Goal: Obtain resource: Obtain resource

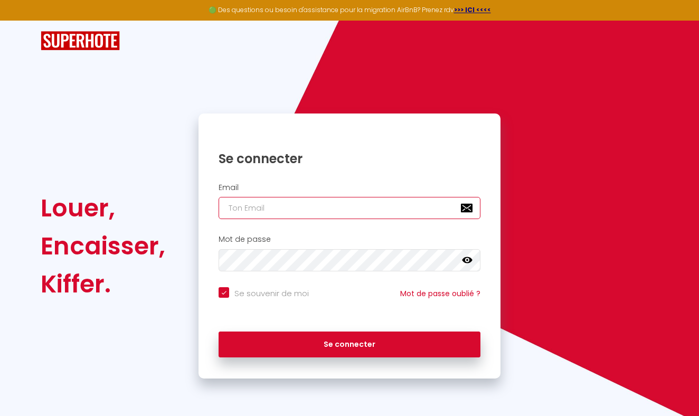
type input "[EMAIL_ADDRESS][DOMAIN_NAME]"
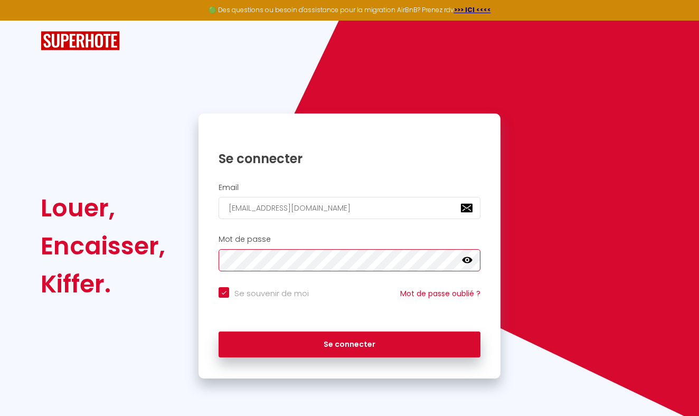
click at [350, 343] on button "Se connecter" at bounding box center [350, 345] width 262 height 26
checkbox input "true"
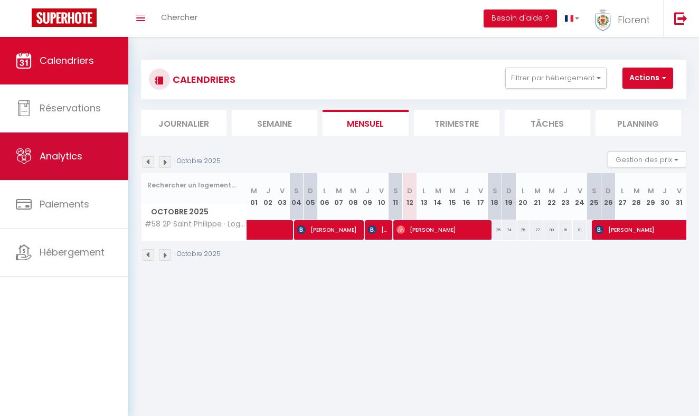
click at [81, 171] on link "Analytics" at bounding box center [64, 157] width 128 height 48
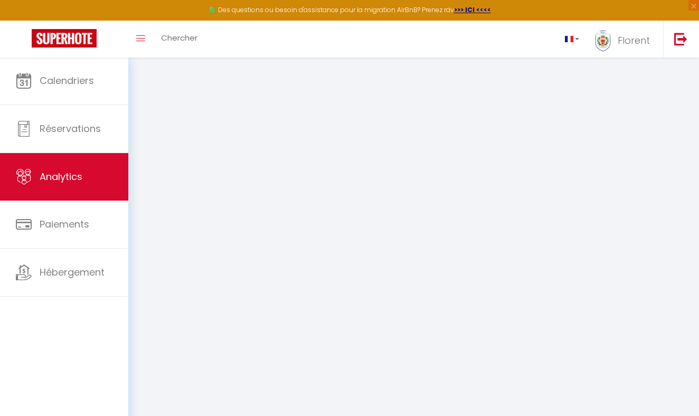
select select "2025"
select select "10"
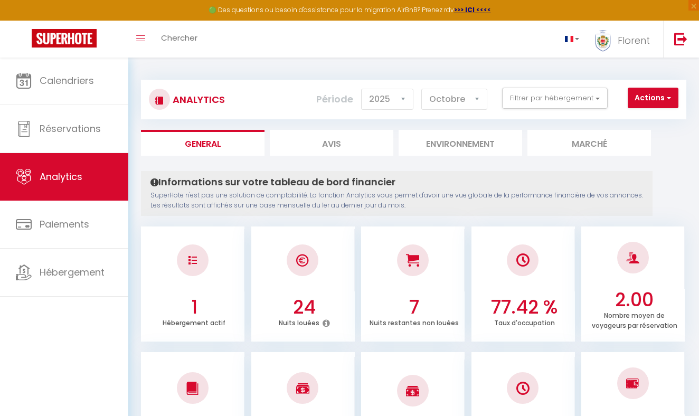
click at [644, 98] on button "Actions" at bounding box center [653, 98] width 51 height 21
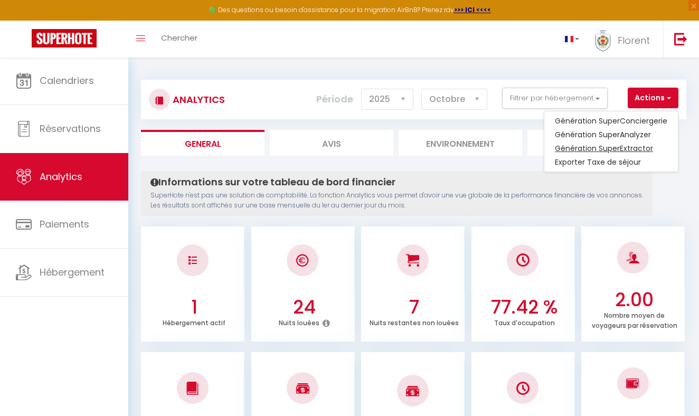
click at [627, 147] on link "Génération SuperExtractor" at bounding box center [612, 149] width 134 height 14
type input "[EMAIL_ADDRESS][DOMAIN_NAME]"
select select
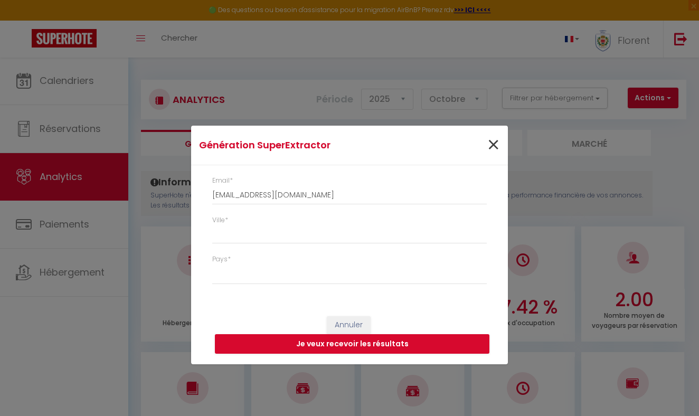
click at [499, 139] on span "×" at bounding box center [493, 145] width 13 height 32
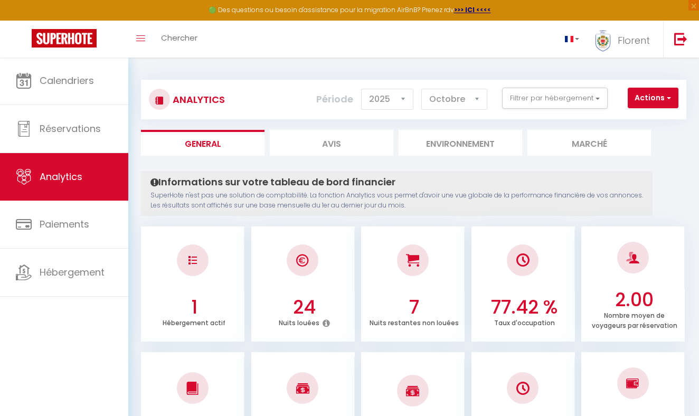
click at [629, 99] on button "Actions" at bounding box center [653, 98] width 51 height 21
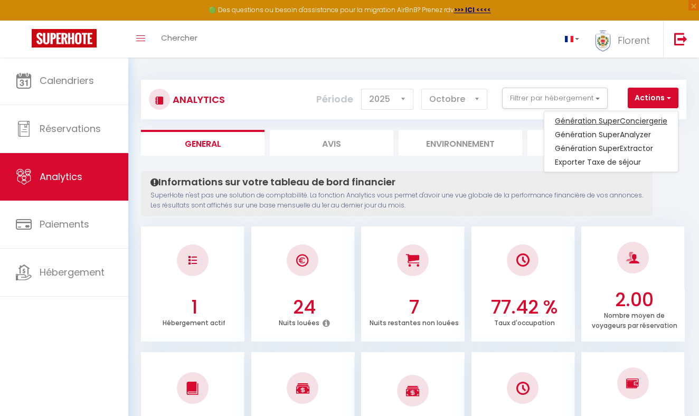
click at [626, 119] on link "Génération SuperConciergerie" at bounding box center [612, 121] width 134 height 14
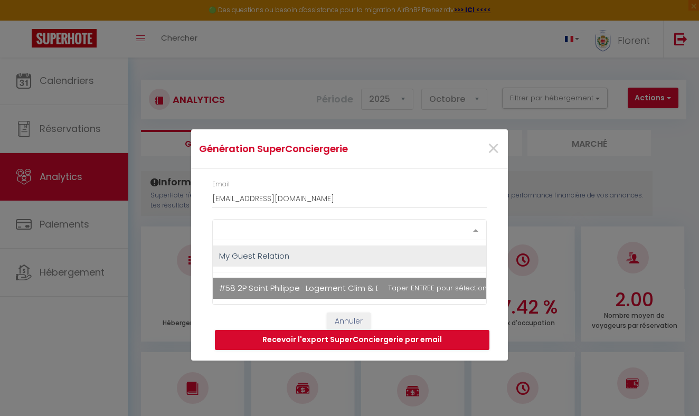
click at [368, 228] on div "Select option" at bounding box center [349, 229] width 275 height 21
click at [331, 291] on span "#58 2P Saint Philippe · Logement Clim & Balcon 5mins marche de la Mer" at bounding box center [358, 288] width 279 height 11
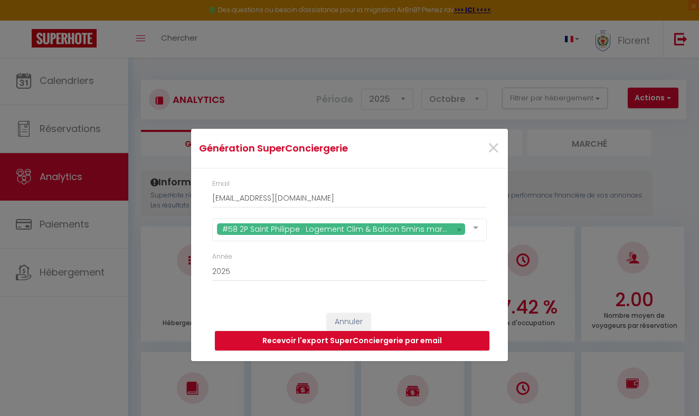
click at [347, 176] on div "Email [EMAIL_ADDRESS][DOMAIN_NAME] #58 2P Saint Philippe · Logement Clim & Balc…" at bounding box center [349, 236] width 317 height 135
click at [340, 345] on button "Recevoir l'export SuperConciergerie par email" at bounding box center [352, 341] width 275 height 20
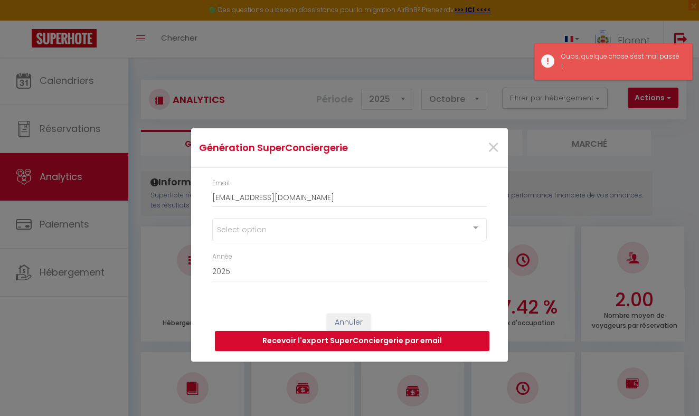
click at [409, 110] on div "Génération SuperConciergerie × Email [EMAIL_ADDRESS][DOMAIN_NAME] Select option…" at bounding box center [349, 208] width 317 height 416
click at [652, 74] on div "Génération SuperConciergerie × Email [EMAIL_ADDRESS][DOMAIN_NAME] Select option…" at bounding box center [349, 208] width 699 height 416
click at [493, 154] on span "×" at bounding box center [493, 148] width 13 height 32
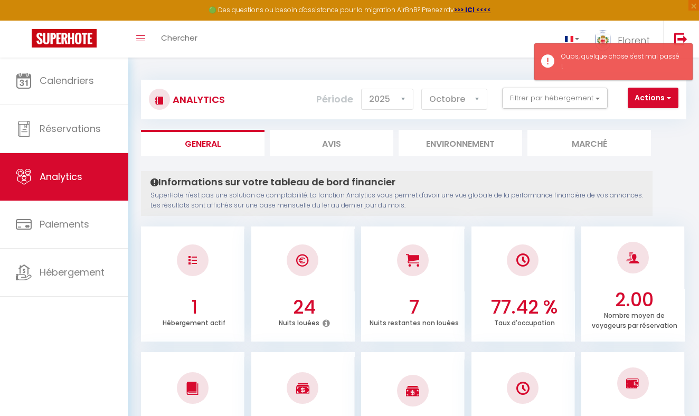
click at [643, 93] on button "Actions" at bounding box center [653, 98] width 51 height 21
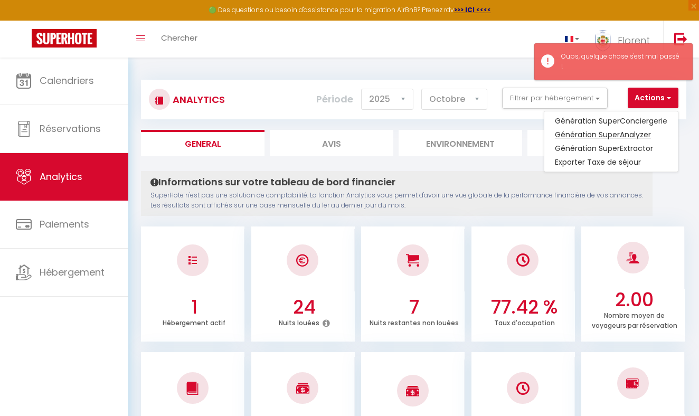
click at [623, 132] on link "Génération SuperAnalyzer" at bounding box center [612, 135] width 134 height 14
type input "[EMAIL_ADDRESS][DOMAIN_NAME]"
select select
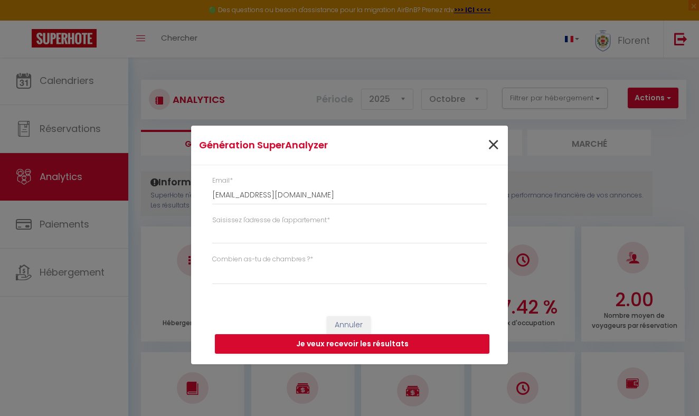
click at [495, 146] on span "×" at bounding box center [493, 145] width 13 height 32
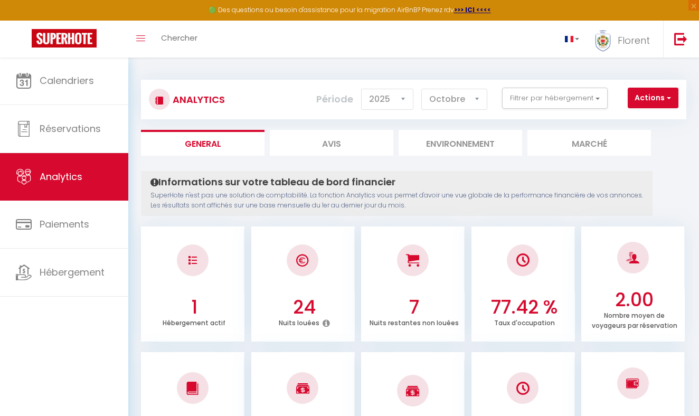
click at [647, 88] on button "Actions" at bounding box center [653, 98] width 51 height 21
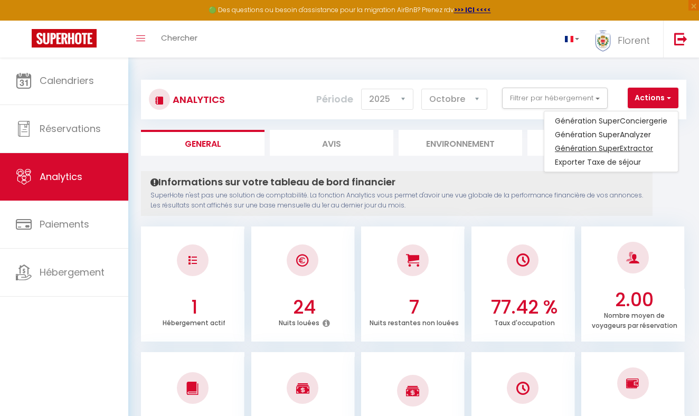
click at [605, 146] on link "Génération SuperExtractor" at bounding box center [612, 149] width 134 height 14
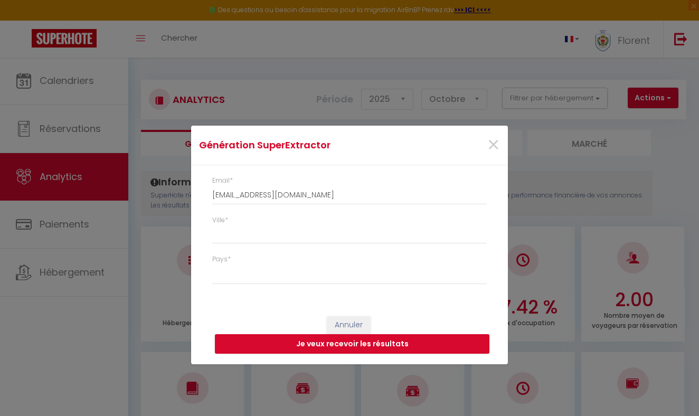
click at [343, 219] on div "Ville *" at bounding box center [349, 230] width 275 height 29
click at [316, 237] on input "Ville *" at bounding box center [349, 234] width 275 height 19
click at [482, 238] on input "Ville *" at bounding box center [349, 234] width 275 height 19
click at [497, 148] on span "×" at bounding box center [493, 145] width 13 height 32
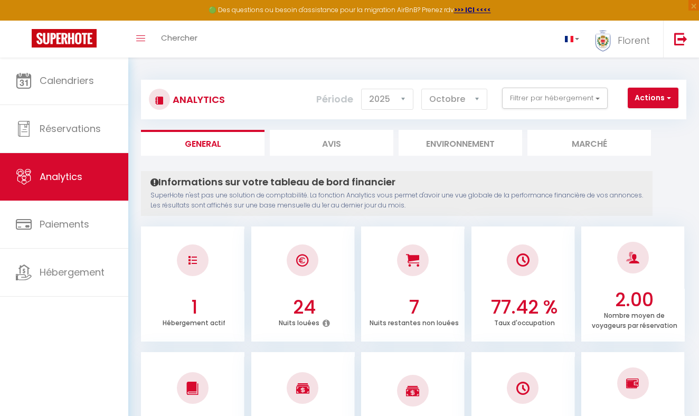
click at [594, 136] on li "Marché" at bounding box center [590, 143] width 124 height 26
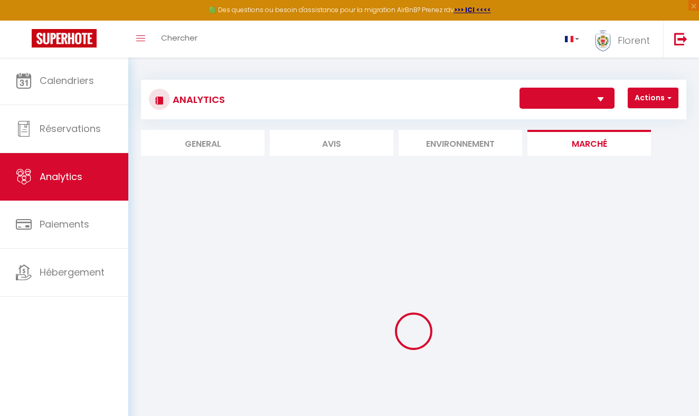
select select "47782"
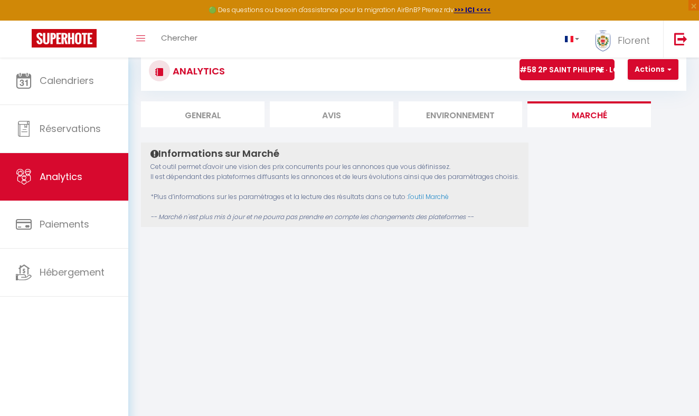
scroll to position [30, 0]
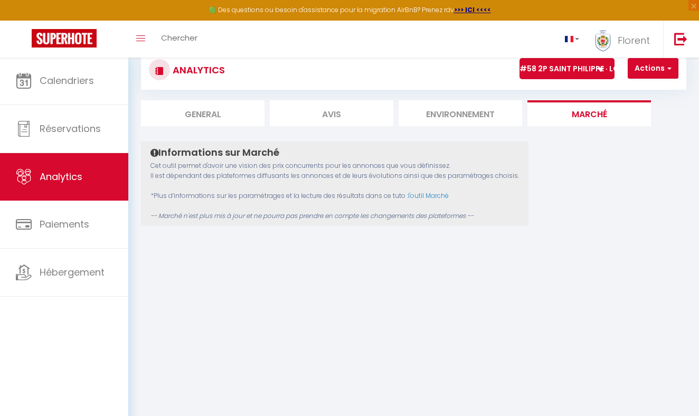
click at [221, 117] on li "General" at bounding box center [203, 113] width 124 height 26
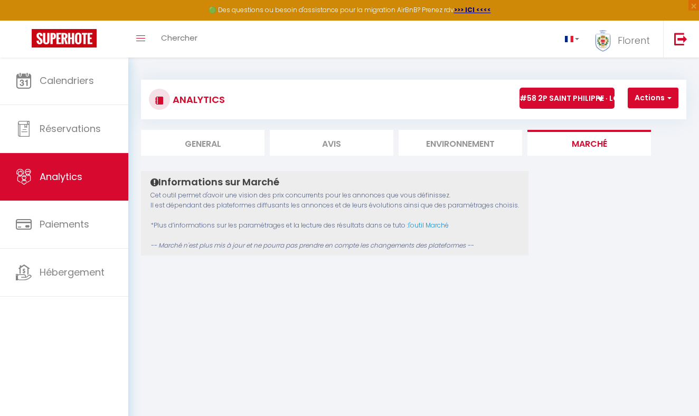
select select "2025"
select select "10"
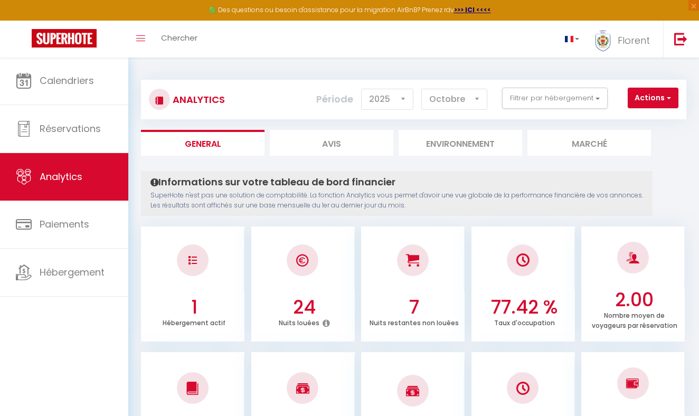
click at [656, 104] on button "Actions" at bounding box center [653, 98] width 51 height 21
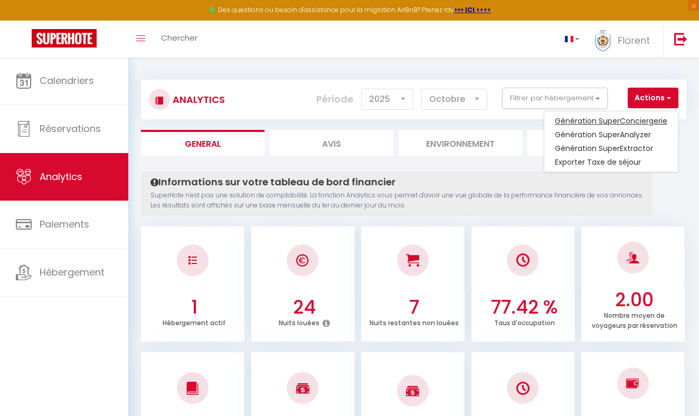
click at [650, 116] on link "Génération SuperConciergerie" at bounding box center [612, 121] width 134 height 14
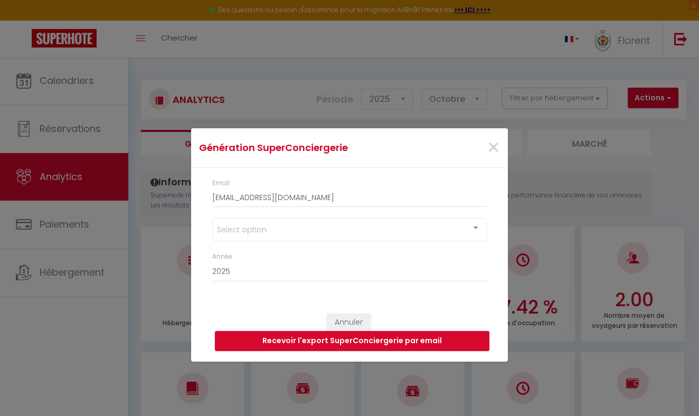
click at [424, 217] on div "Email [EMAIL_ADDRESS][DOMAIN_NAME]" at bounding box center [349, 199] width 288 height 40
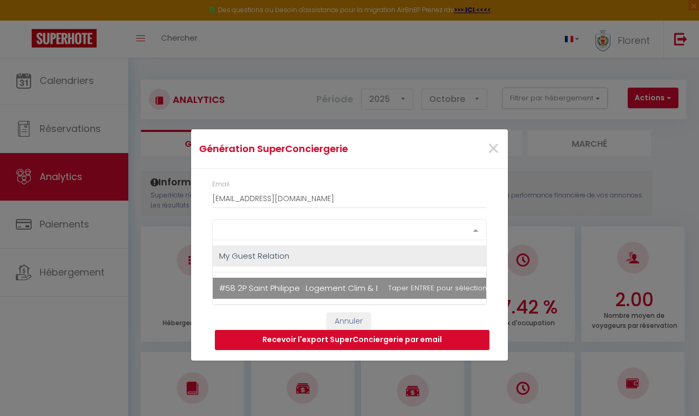
click at [418, 228] on div "Select option" at bounding box center [349, 229] width 275 height 21
click at [407, 288] on span "#58 2P Saint Philippe · Logement Clim & Balcon 5mins marche de la Mer" at bounding box center [359, 288] width 292 height 21
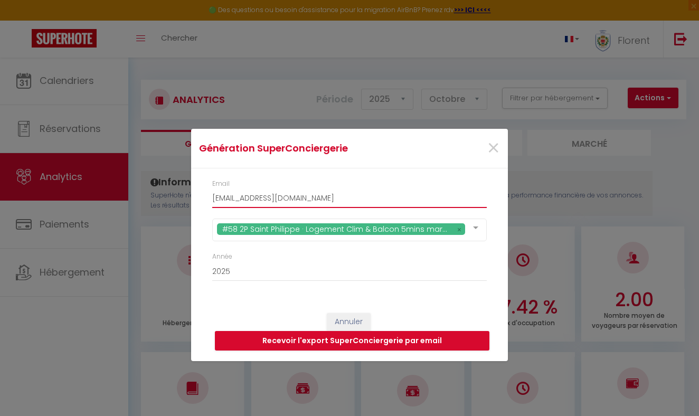
click at [410, 192] on input "[EMAIL_ADDRESS][DOMAIN_NAME]" at bounding box center [349, 198] width 275 height 19
click at [301, 304] on div "Annuler Recevoir l'export SuperConciergerie par email" at bounding box center [349, 332] width 317 height 59
click at [324, 338] on button "Recevoir l'export SuperConciergerie par email" at bounding box center [352, 341] width 275 height 20
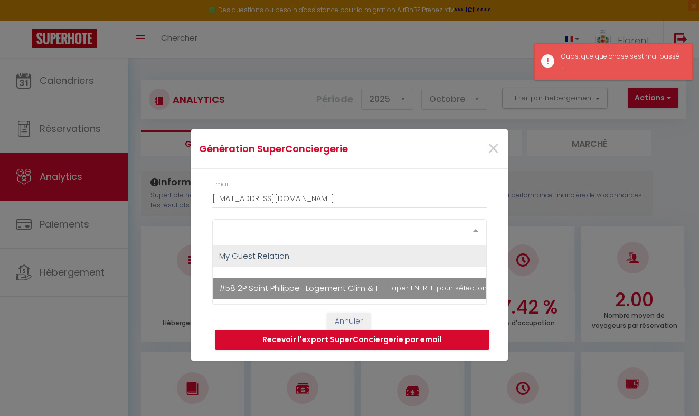
click at [370, 233] on div "Select option" at bounding box center [349, 229] width 275 height 21
click at [340, 296] on span "#58 2P Saint Philippe · Logement Clim & Balcon 5mins marche de la Mer" at bounding box center [359, 288] width 292 height 21
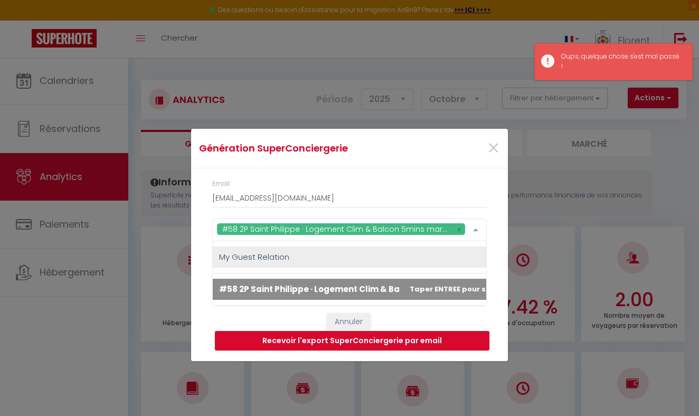
click at [296, 320] on div "Annuler Recevoir l'export SuperConciergerie par email" at bounding box center [349, 332] width 317 height 59
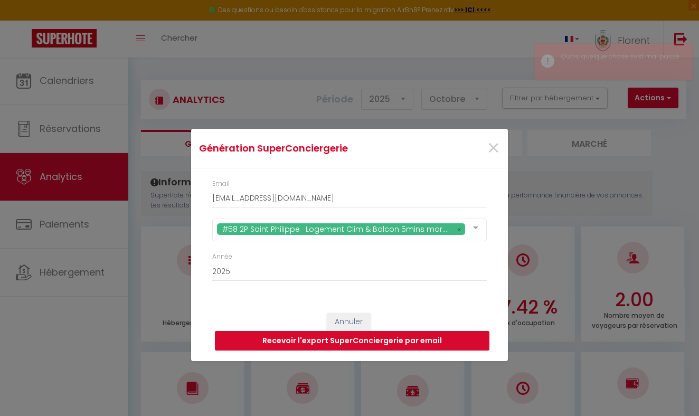
click at [312, 339] on button "Recevoir l'export SuperConciergerie par email" at bounding box center [352, 341] width 275 height 20
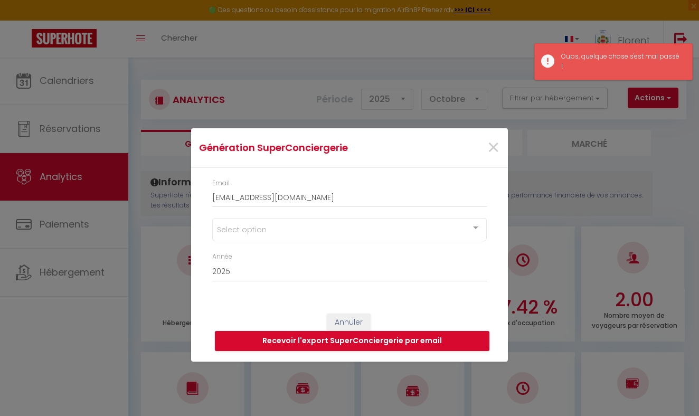
click at [319, 235] on div "Select option" at bounding box center [349, 229] width 275 height 23
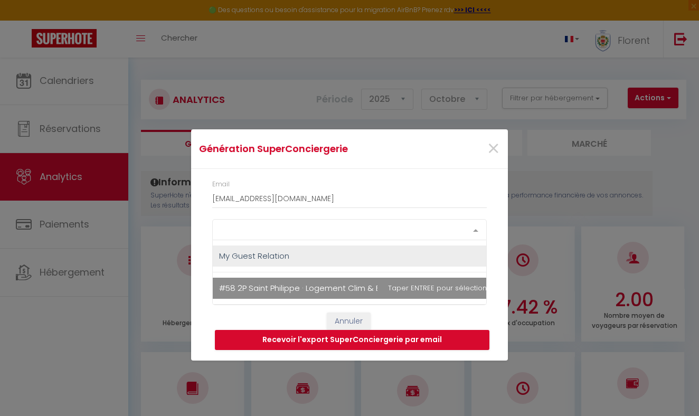
click at [382, 285] on span "#58 2P Saint Philippe · Logement Clim & Balcon 5mins marche de la Mer" at bounding box center [358, 288] width 279 height 11
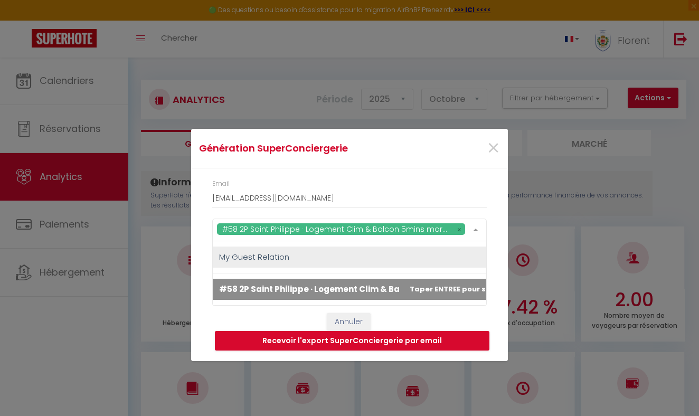
click at [378, 291] on span "#58 2P Saint Philippe · Logement Clim & Balcon 5mins marche de la Mer" at bounding box center [370, 289] width 303 height 11
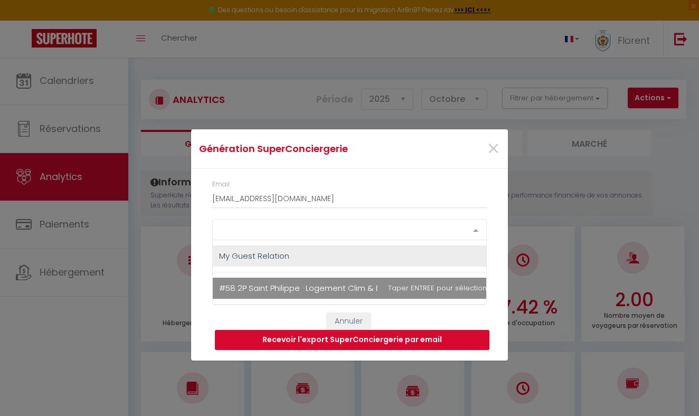
click at [378, 291] on span "#58 2P Saint Philippe · Logement Clim & Balcon 5mins marche de la Mer" at bounding box center [358, 288] width 279 height 11
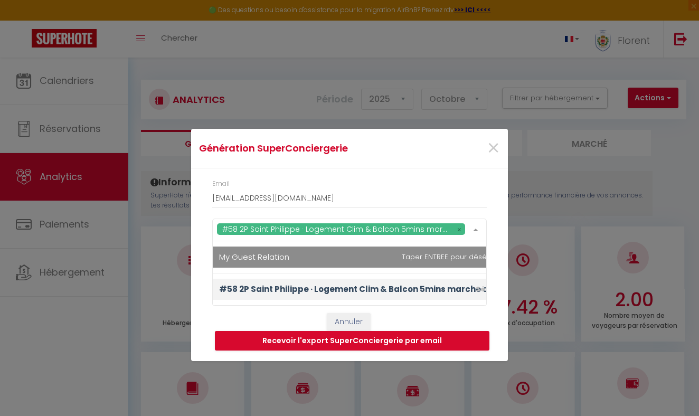
click at [202, 244] on div "Email [EMAIL_ADDRESS][DOMAIN_NAME] #58 2P Saint Philippe · Logement Clim & Balc…" at bounding box center [349, 236] width 317 height 135
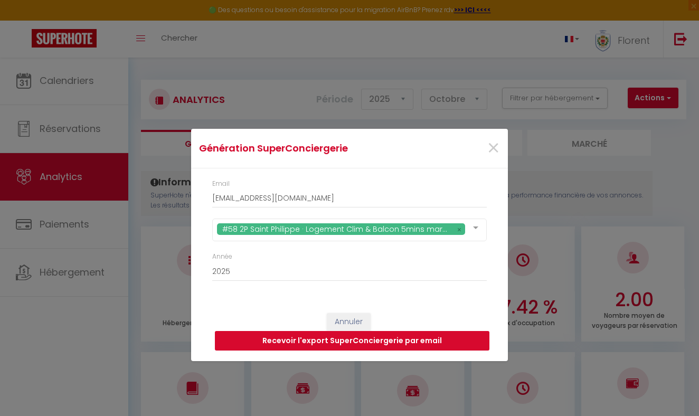
click at [315, 339] on button "Recevoir l'export SuperConciergerie par email" at bounding box center [352, 341] width 275 height 20
